Goal: Book appointment/travel/reservation

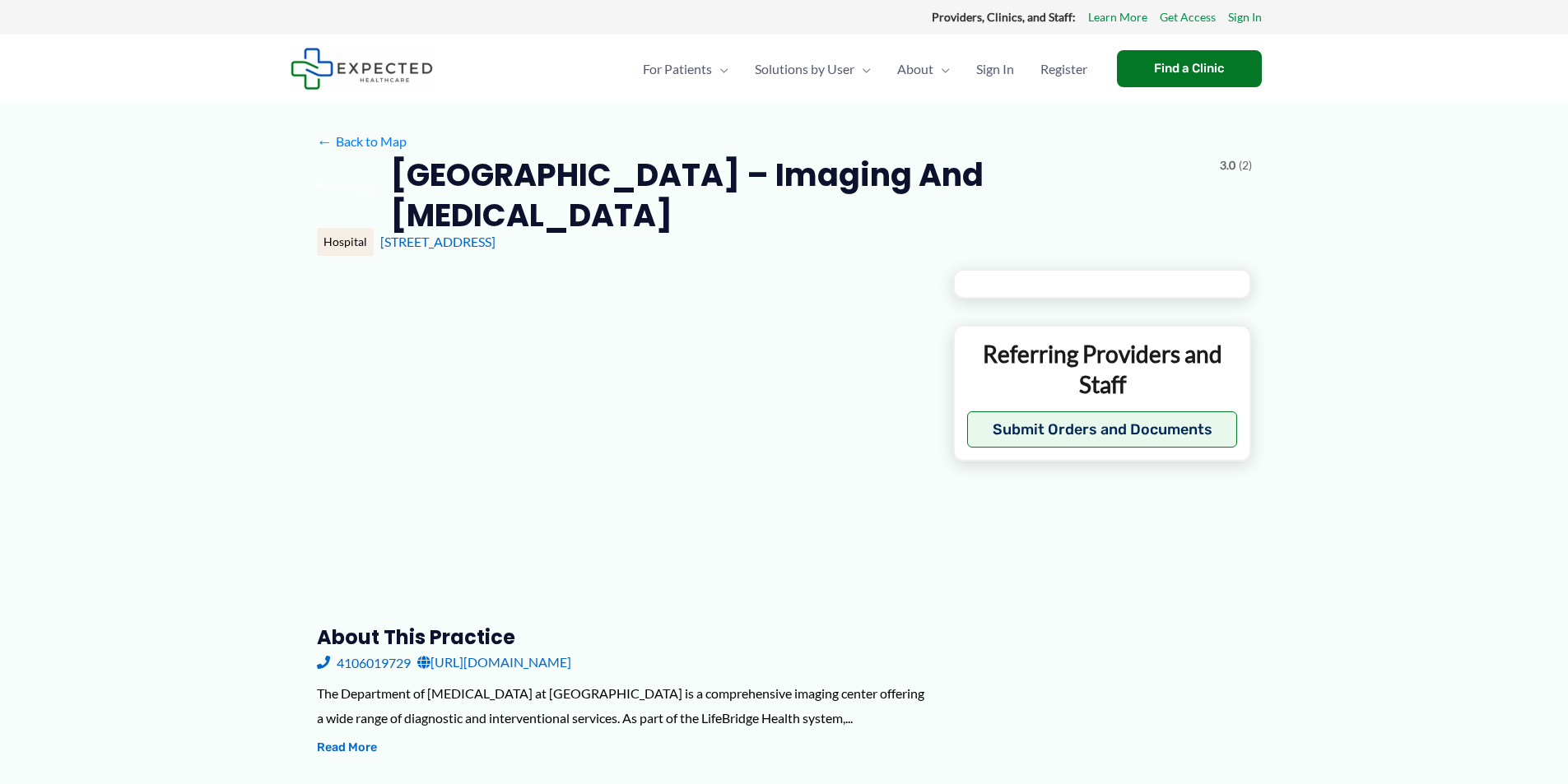
type input "**********"
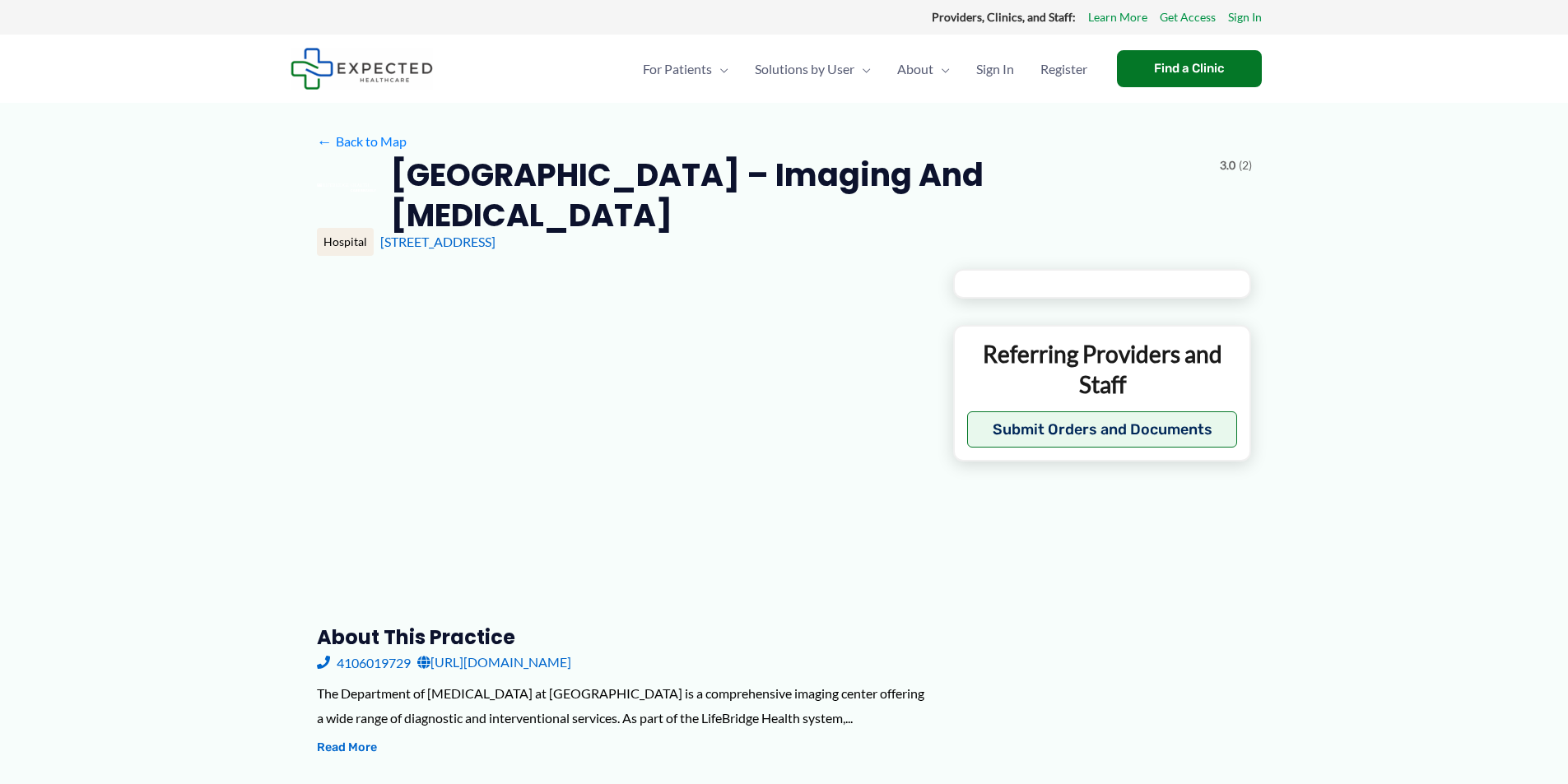
type input "**********"
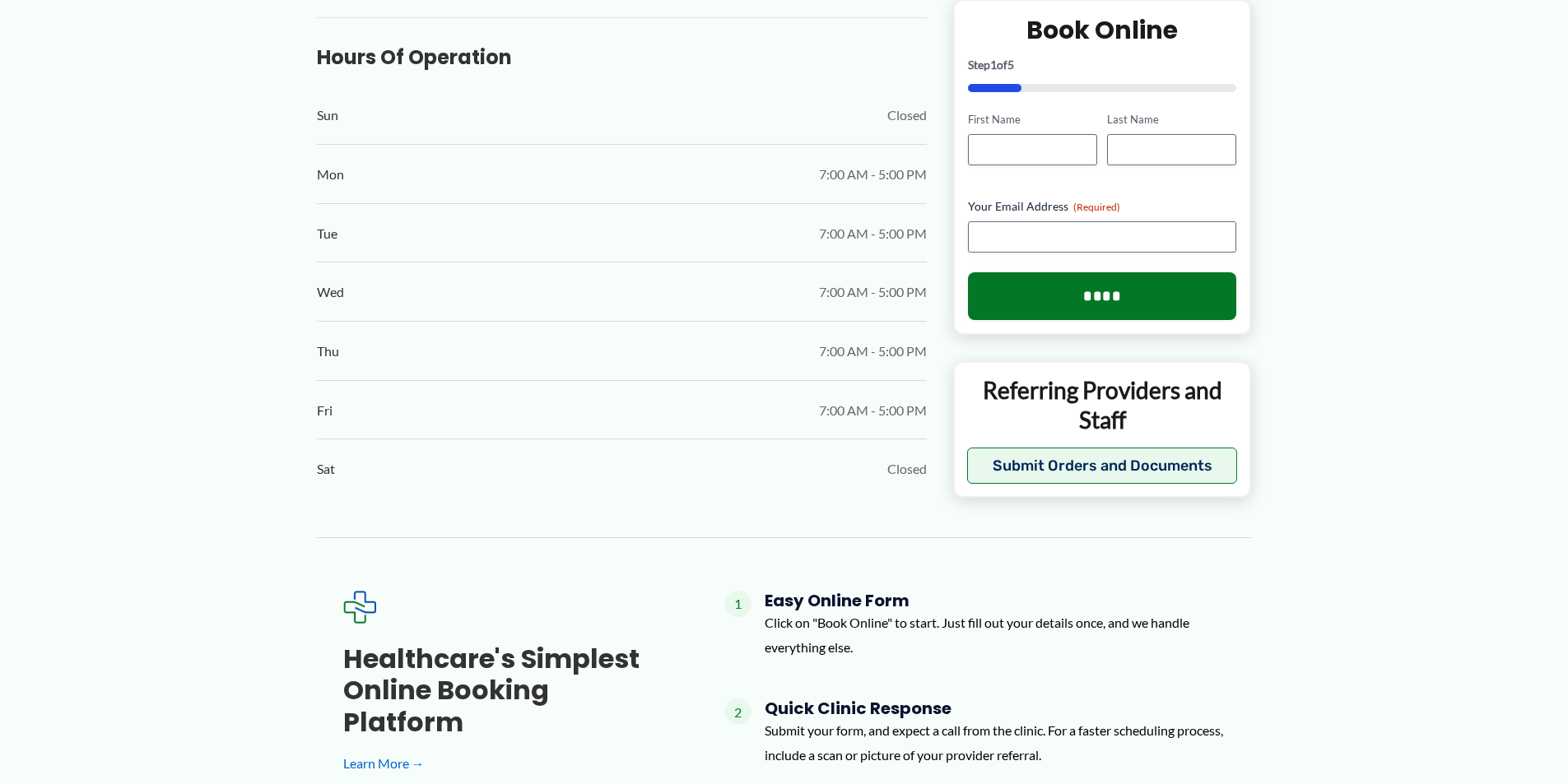
scroll to position [871, 0]
